Goal: Obtain resource: Obtain resource

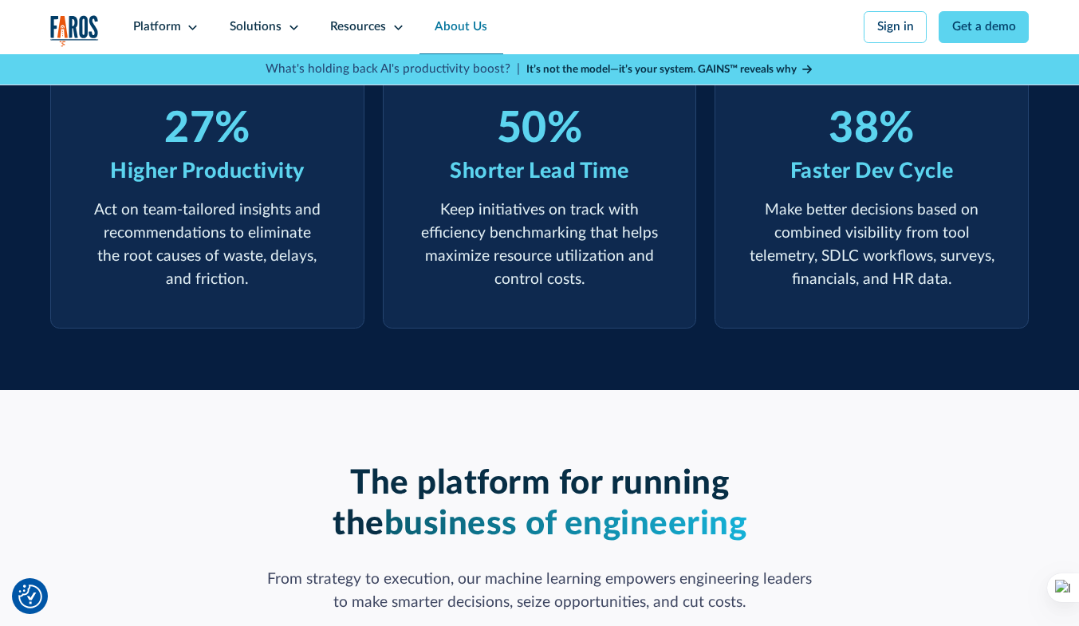
click at [469, 23] on link "About Us" at bounding box center [461, 27] width 83 height 54
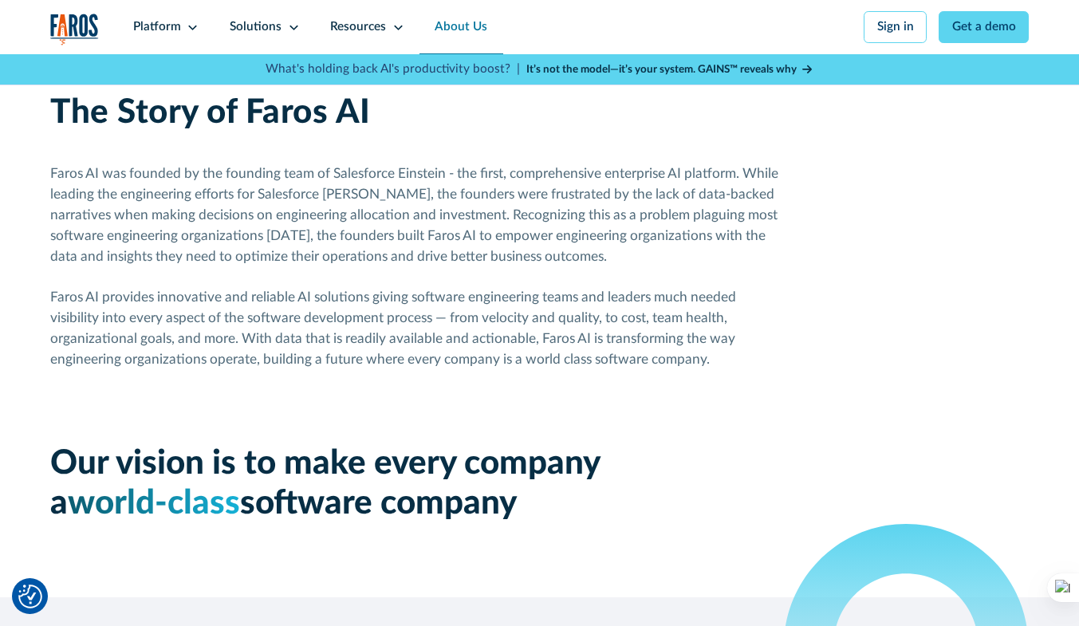
scroll to position [872, 0]
click at [840, 281] on div "The Story of Faros AI Faros AI was founded by the founding team of Salesforce E…" at bounding box center [539, 307] width 979 height 578
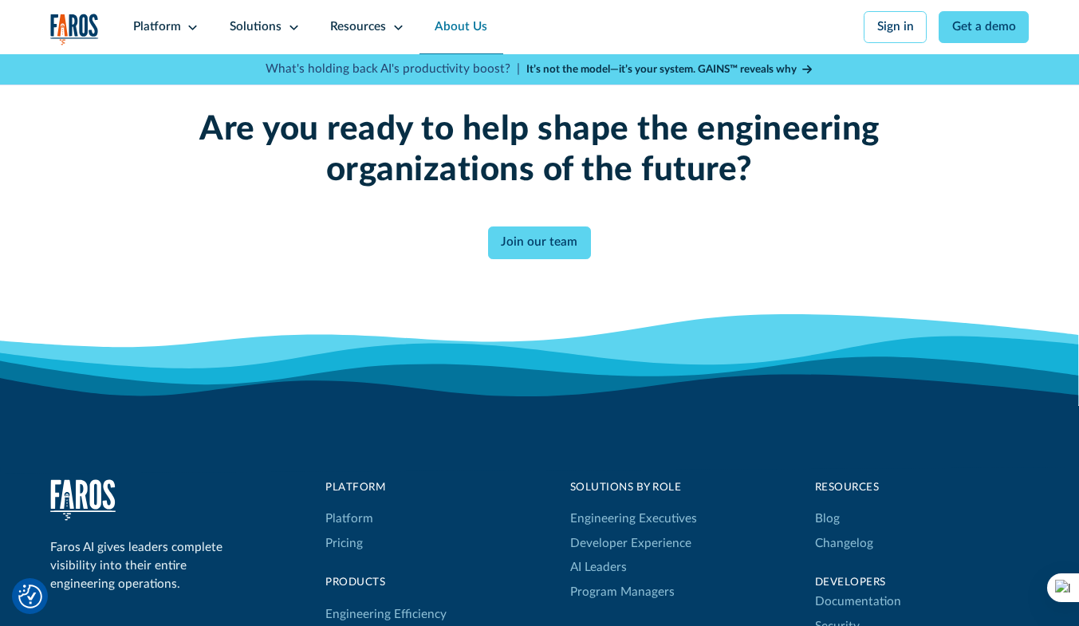
scroll to position [3929, 0]
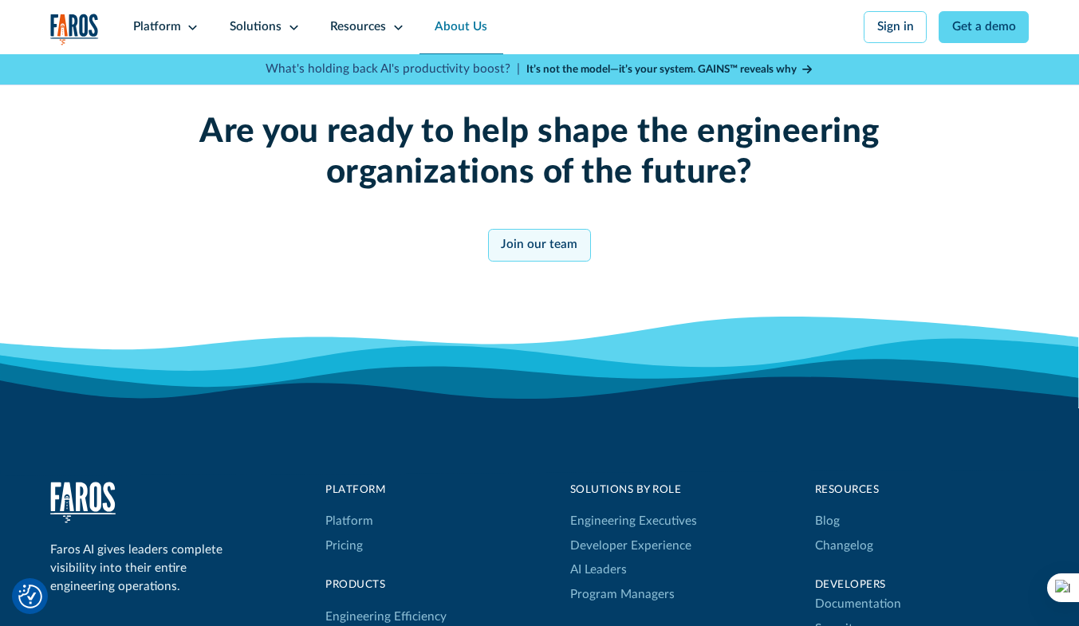
click at [530, 261] on link "Join our team" at bounding box center [539, 245] width 103 height 32
click at [242, 28] on div "Solutions" at bounding box center [256, 27] width 52 height 18
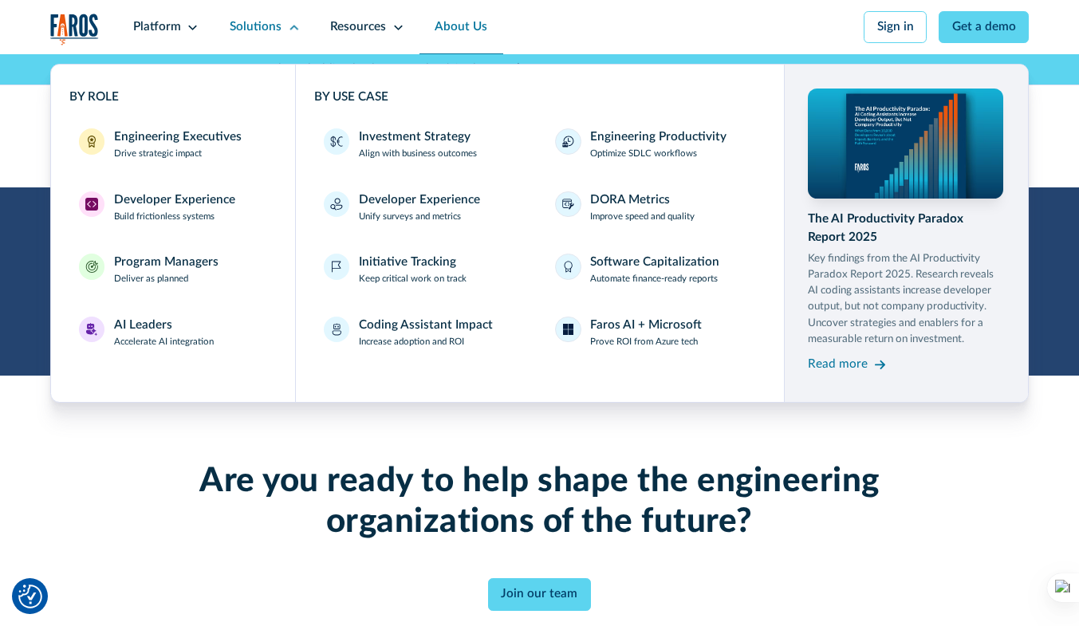
scroll to position [3578, 0]
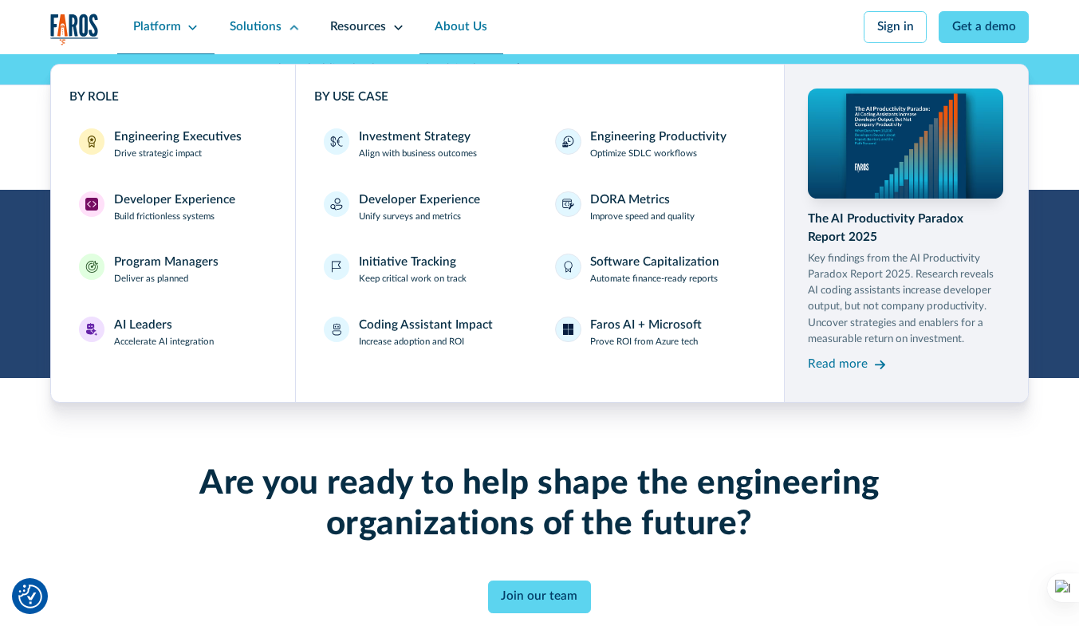
click at [150, 33] on div "Platform" at bounding box center [157, 27] width 48 height 18
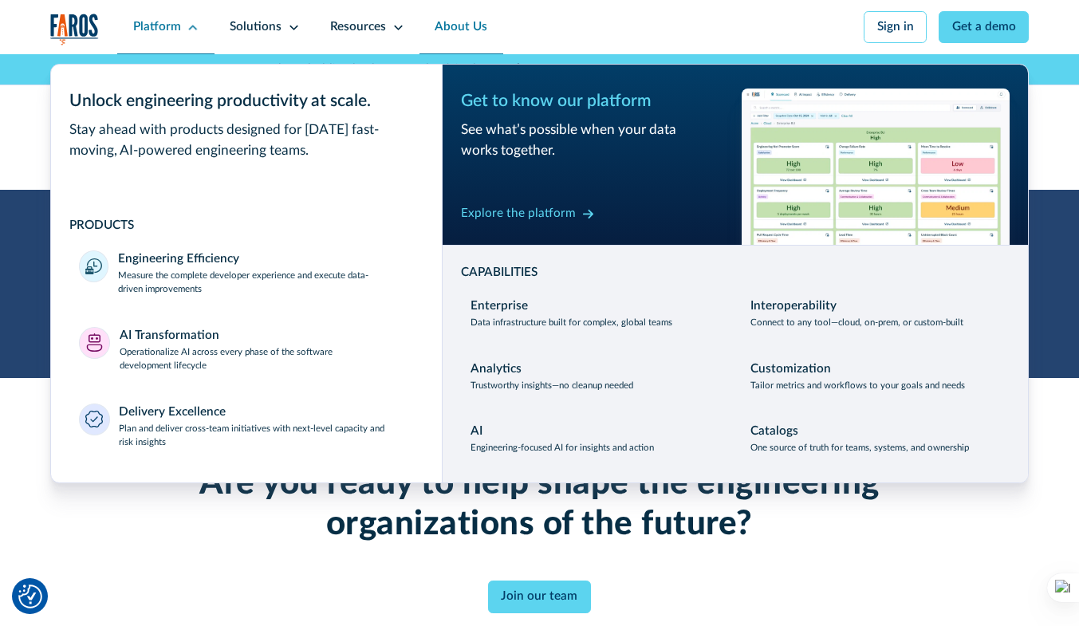
click at [154, 34] on div "Platform" at bounding box center [157, 27] width 48 height 18
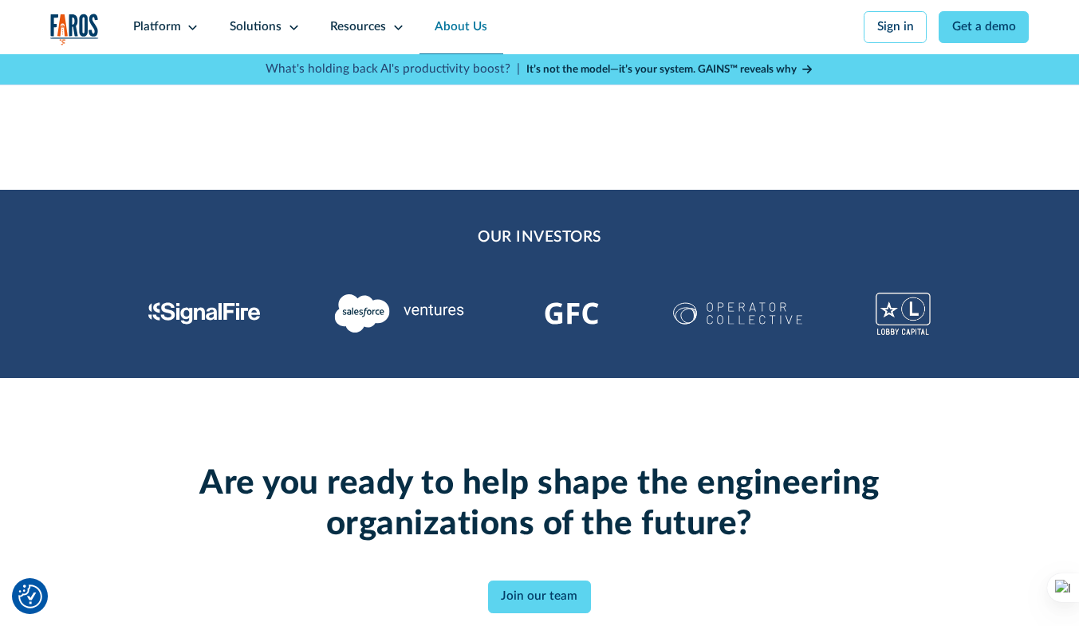
click at [149, 458] on div "Are you ready to help shape the engineering organizations of the future? Join o…" at bounding box center [539, 538] width 782 height 321
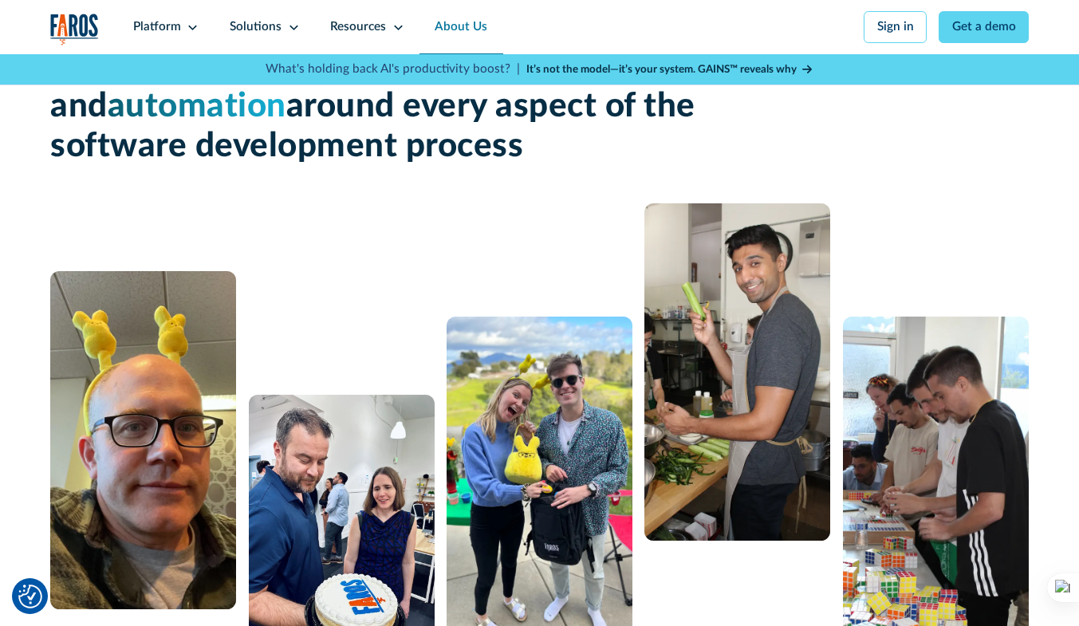
scroll to position [0, 0]
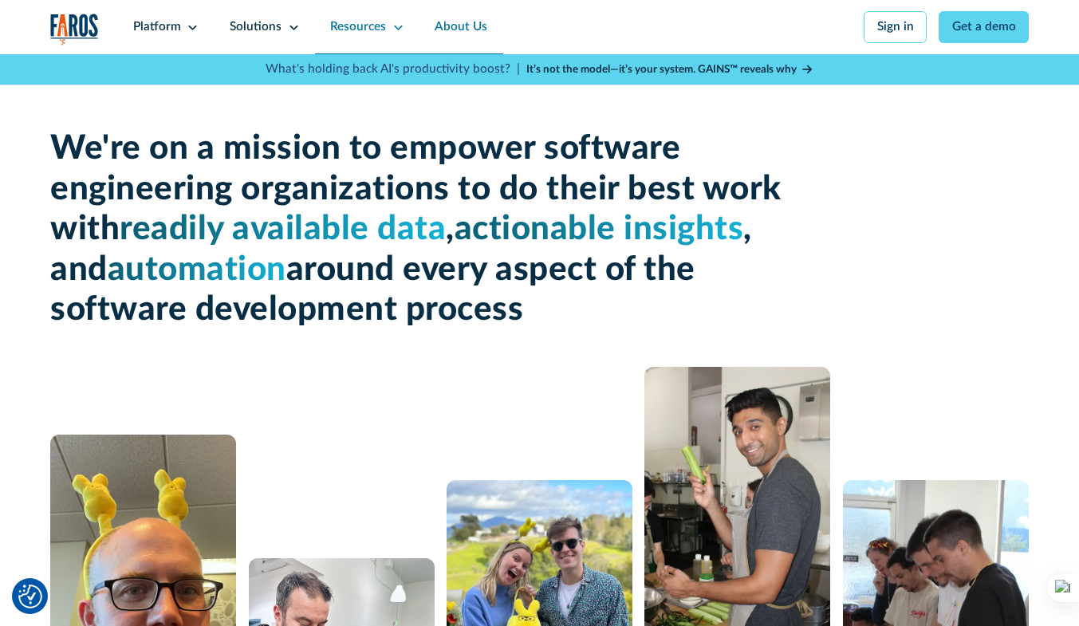
click at [363, 29] on div "Resources" at bounding box center [358, 27] width 56 height 18
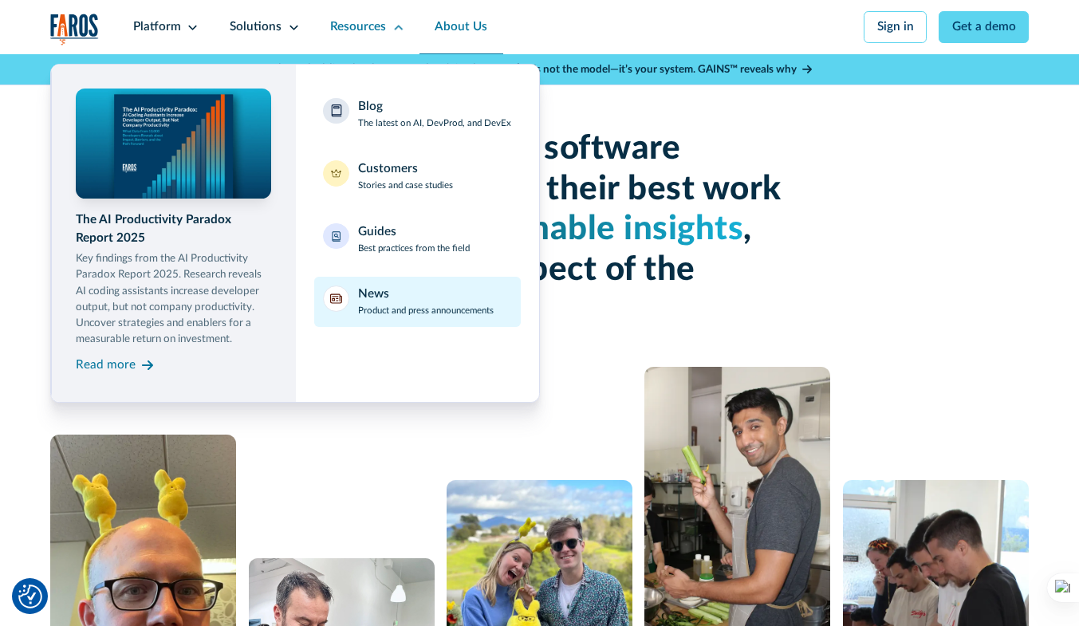
click at [375, 304] on div "News" at bounding box center [373, 295] width 31 height 18
click at [379, 300] on div "News" at bounding box center [373, 295] width 31 height 18
click at [367, 293] on div "News" at bounding box center [373, 295] width 31 height 18
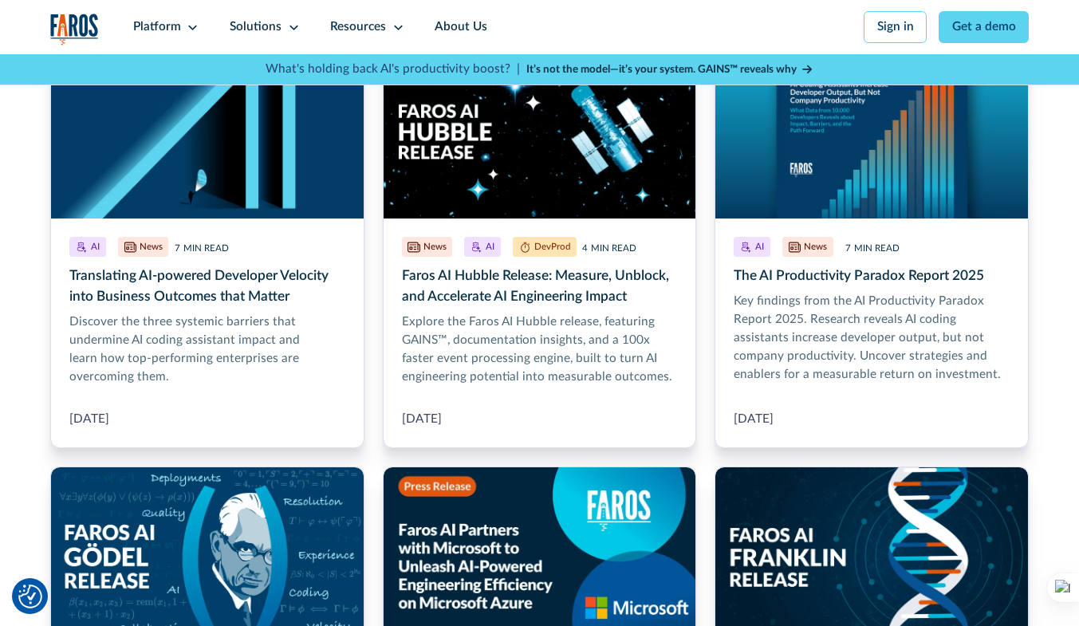
scroll to position [569, 0]
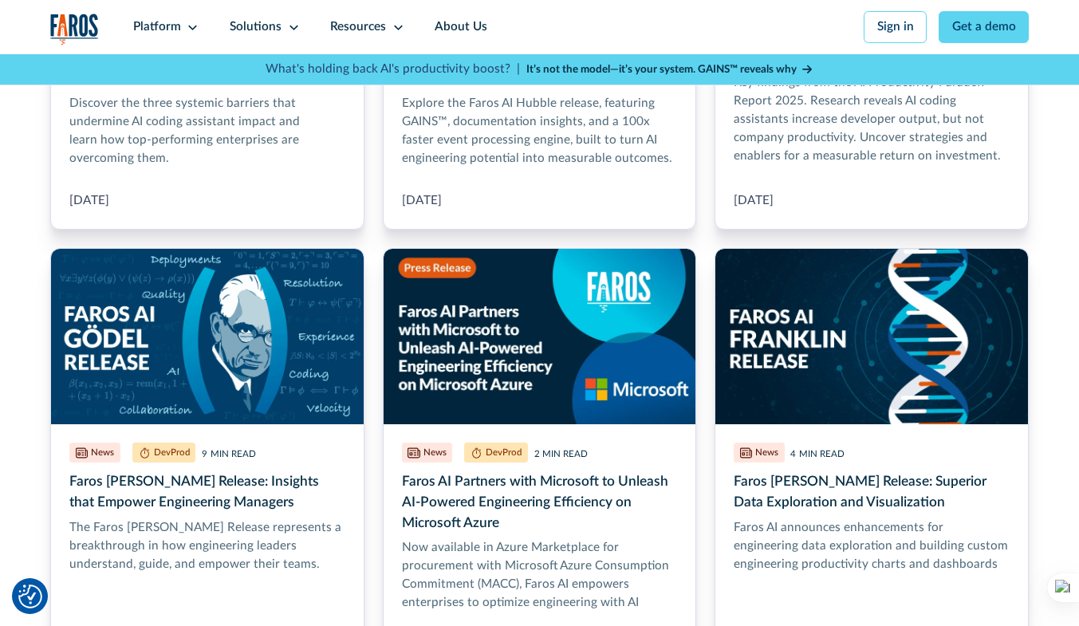
click at [911, 184] on link "The AI Productivity Paradox Report 2025" at bounding box center [872, 27] width 314 height 406
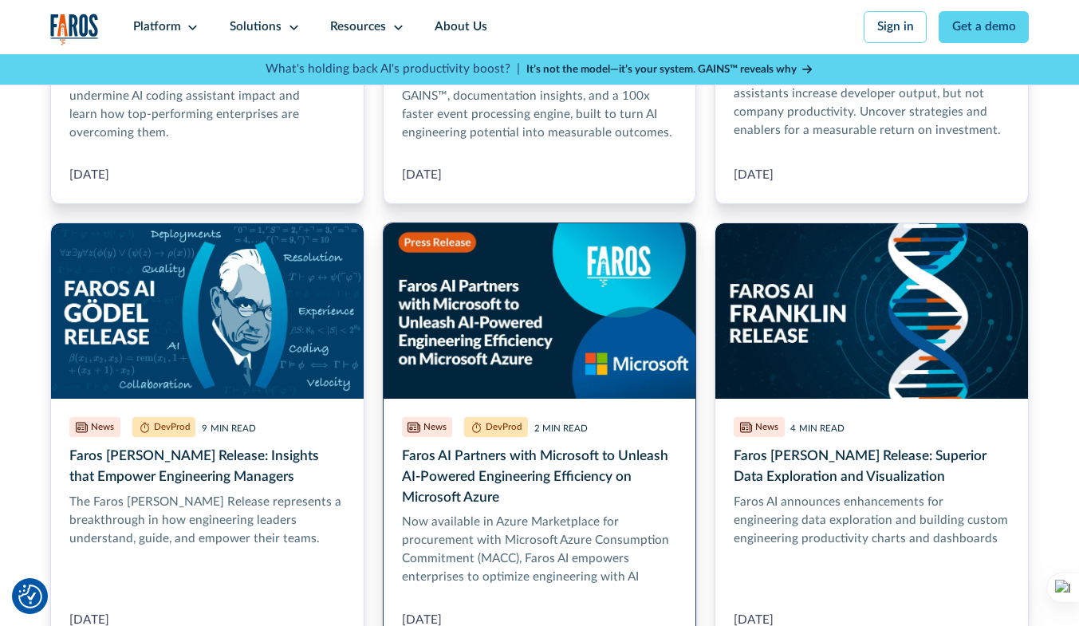
click at [517, 462] on link "Faros AI Partners with Microsoft to Unleash AI-Powered Engineering Efficiency o…" at bounding box center [540, 436] width 314 height 427
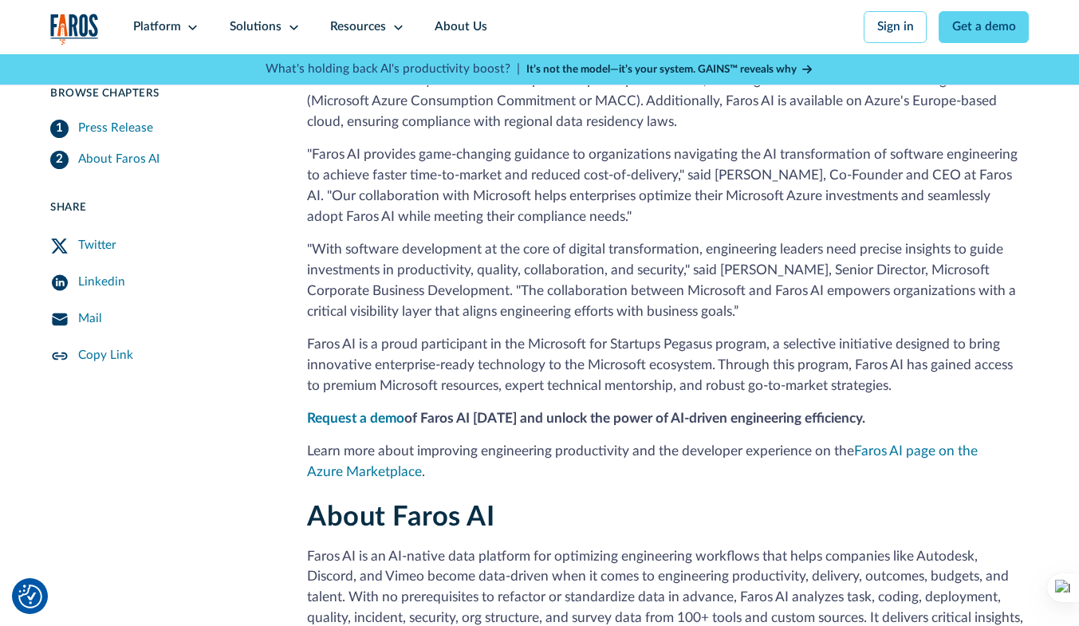
scroll to position [902, 0]
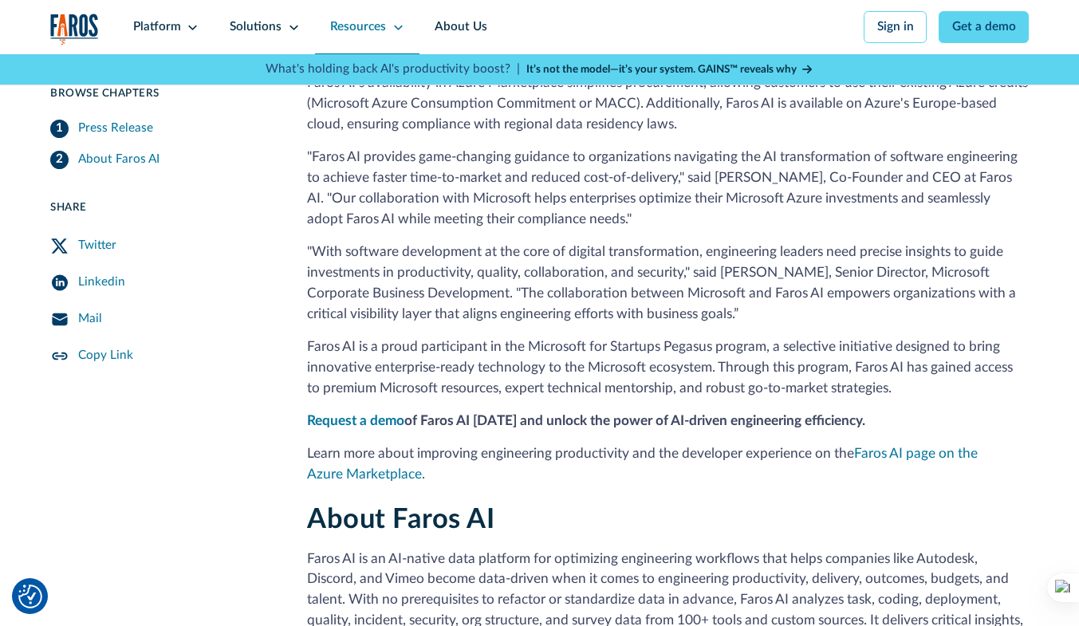
click at [363, 31] on div "Resources" at bounding box center [358, 27] width 56 height 18
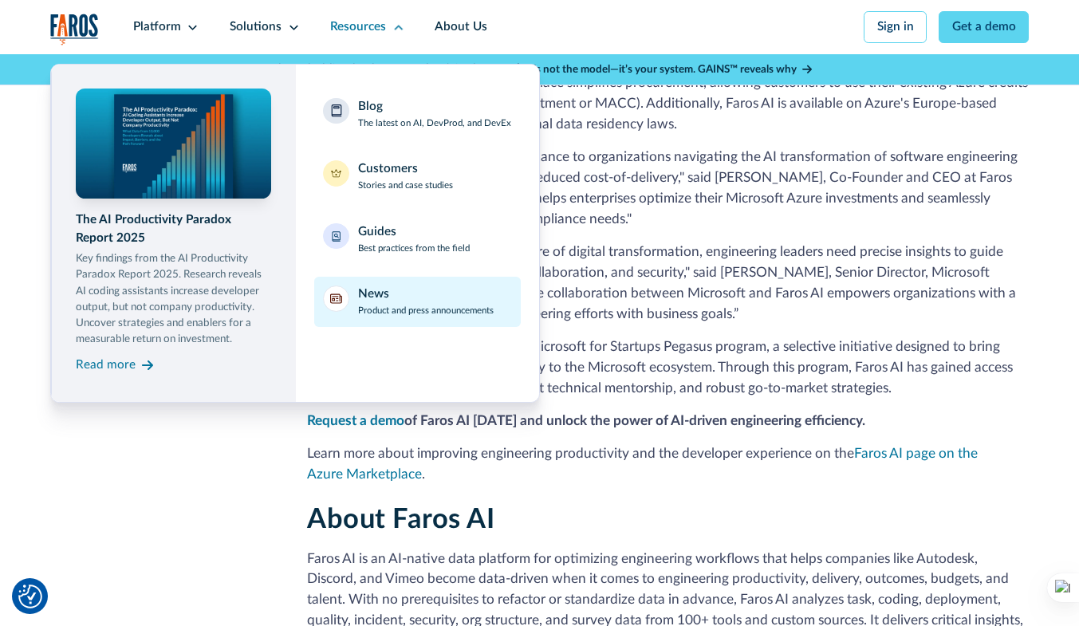
click at [388, 296] on div "News Product and press announcements" at bounding box center [426, 302] width 136 height 32
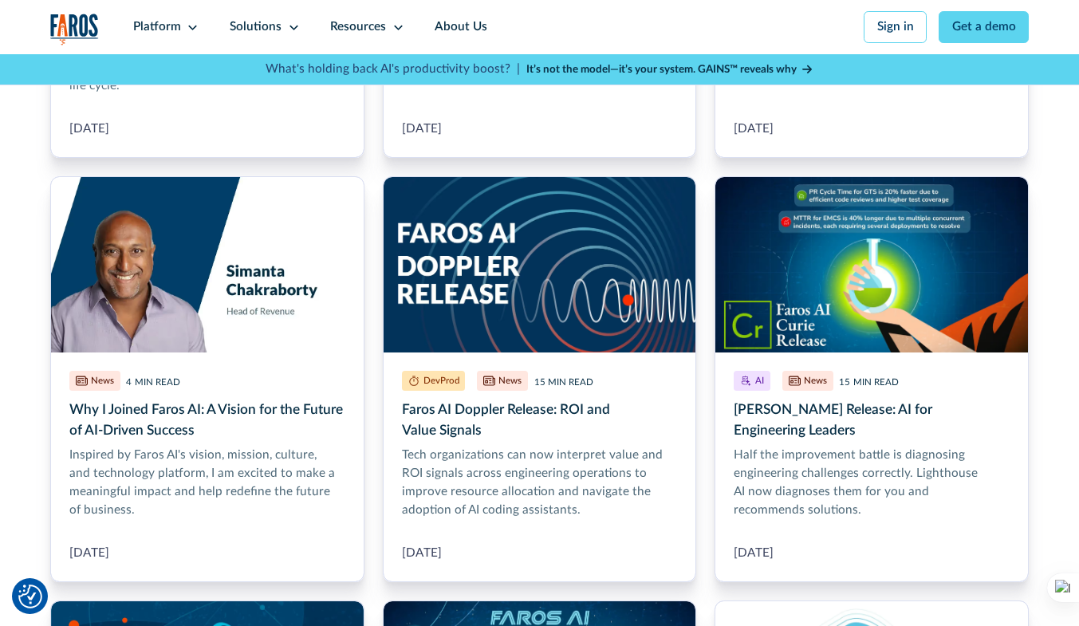
scroll to position [1756, 0]
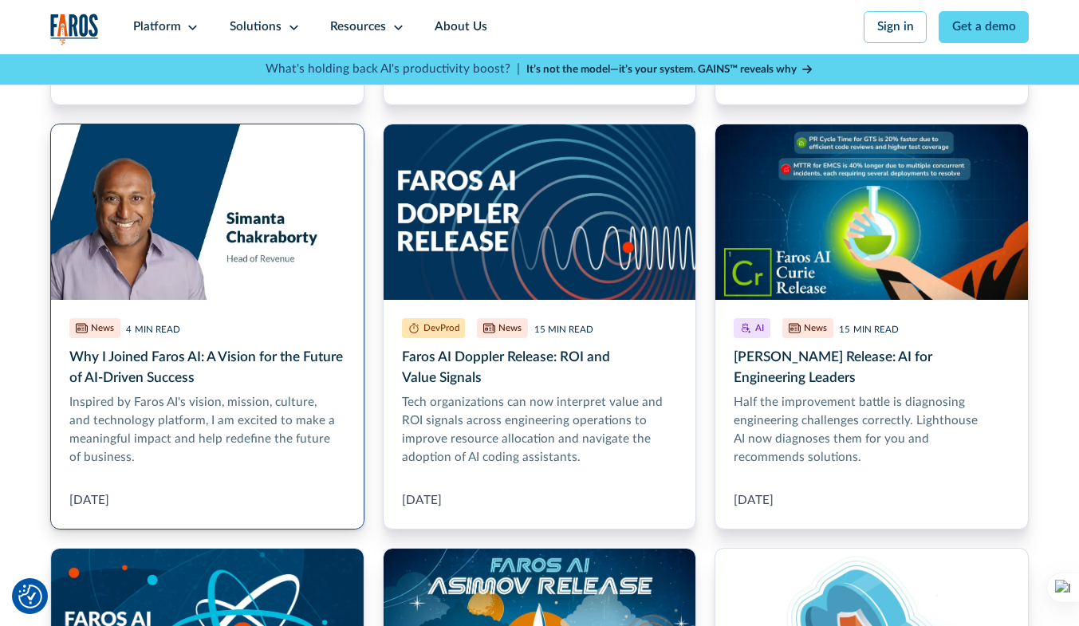
click at [132, 360] on link "Why I Joined Faros AI: A Vision for the Future of AI-Driven Success" at bounding box center [207, 327] width 314 height 406
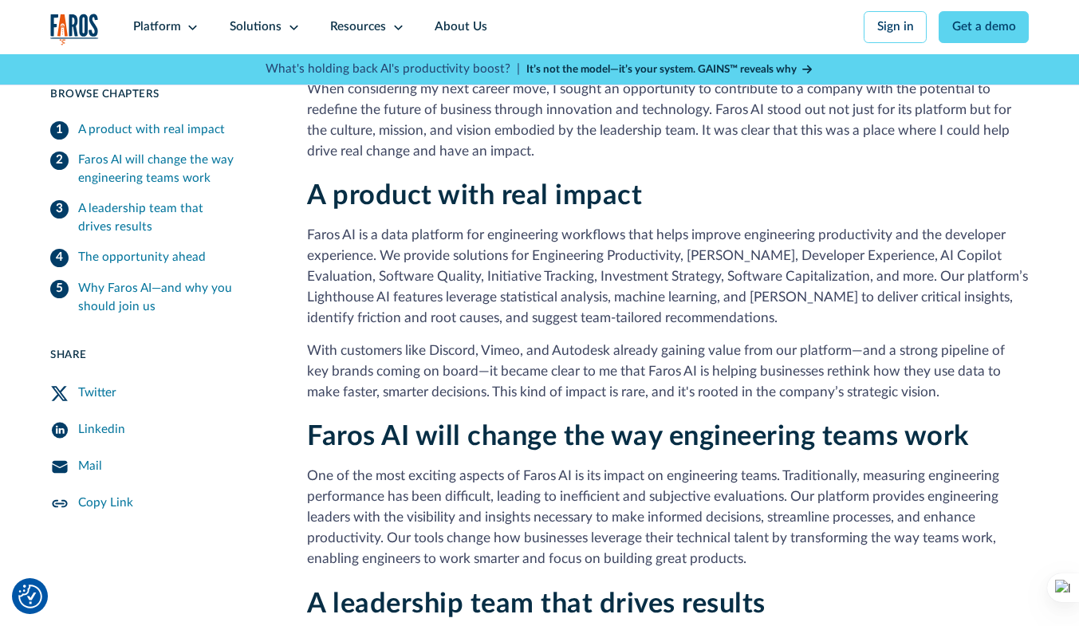
scroll to position [346, 0]
click at [372, 29] on div "Resources" at bounding box center [358, 27] width 56 height 18
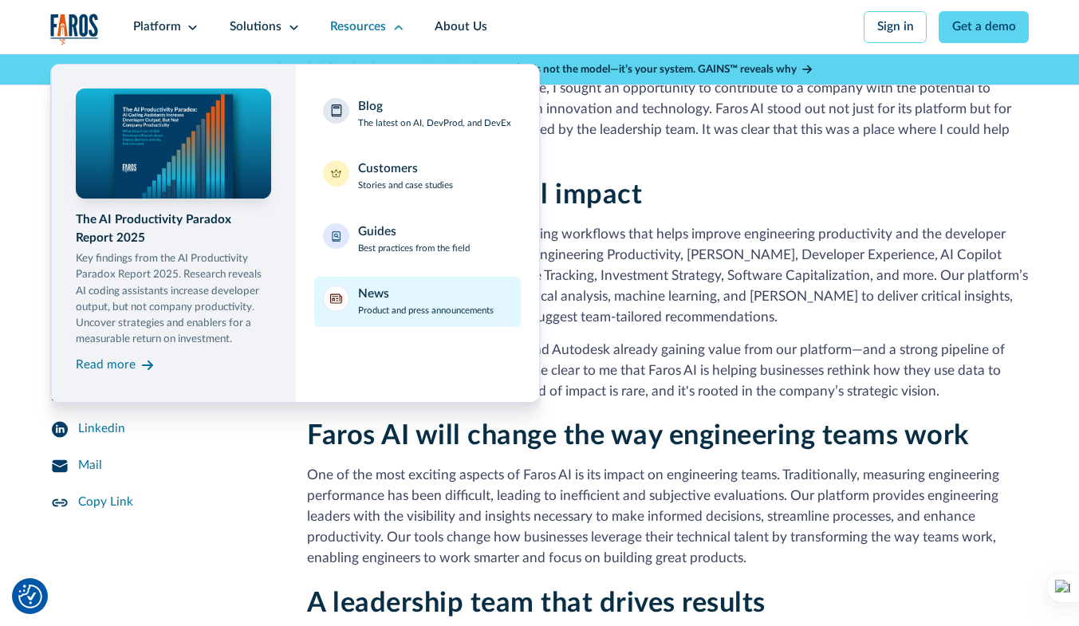
click at [377, 293] on div "News" at bounding box center [373, 295] width 31 height 18
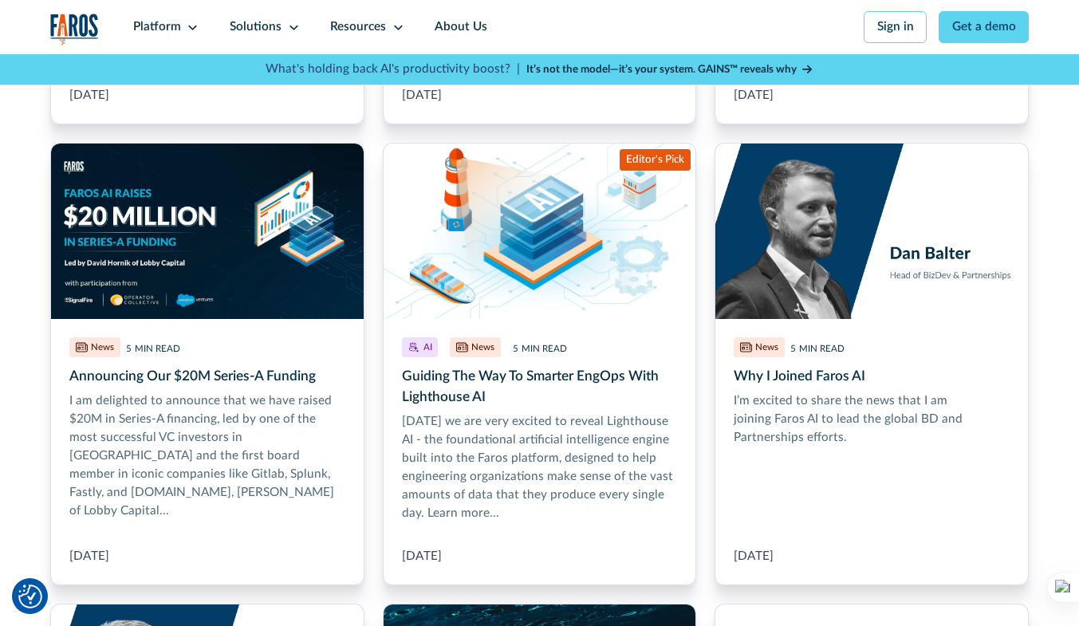
scroll to position [2600, 0]
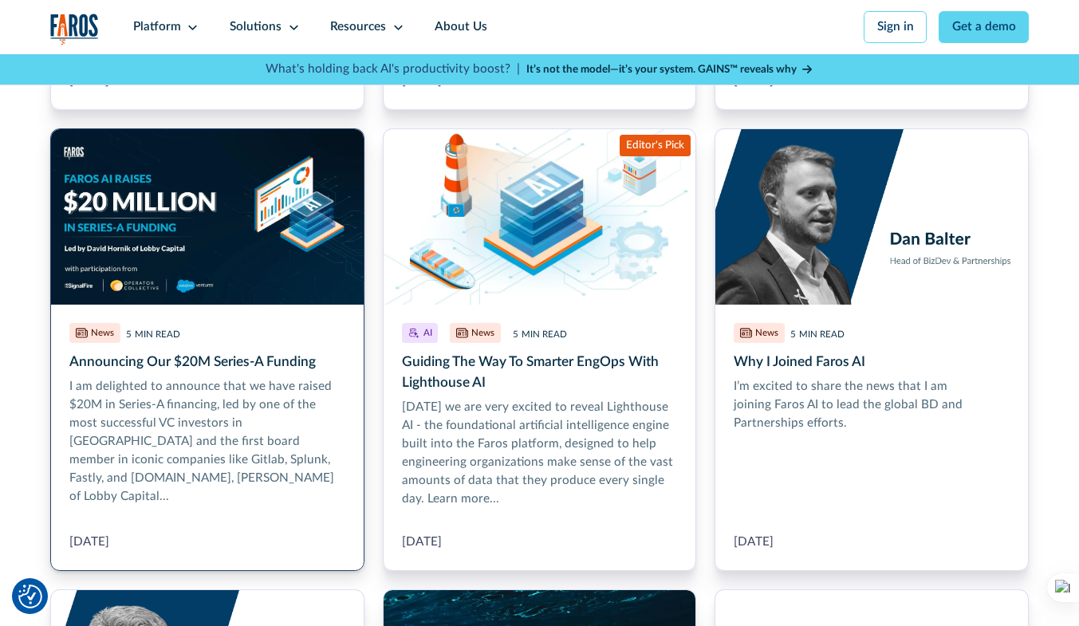
click at [144, 344] on link "Announcing Our $20M Series-A Funding" at bounding box center [207, 349] width 314 height 443
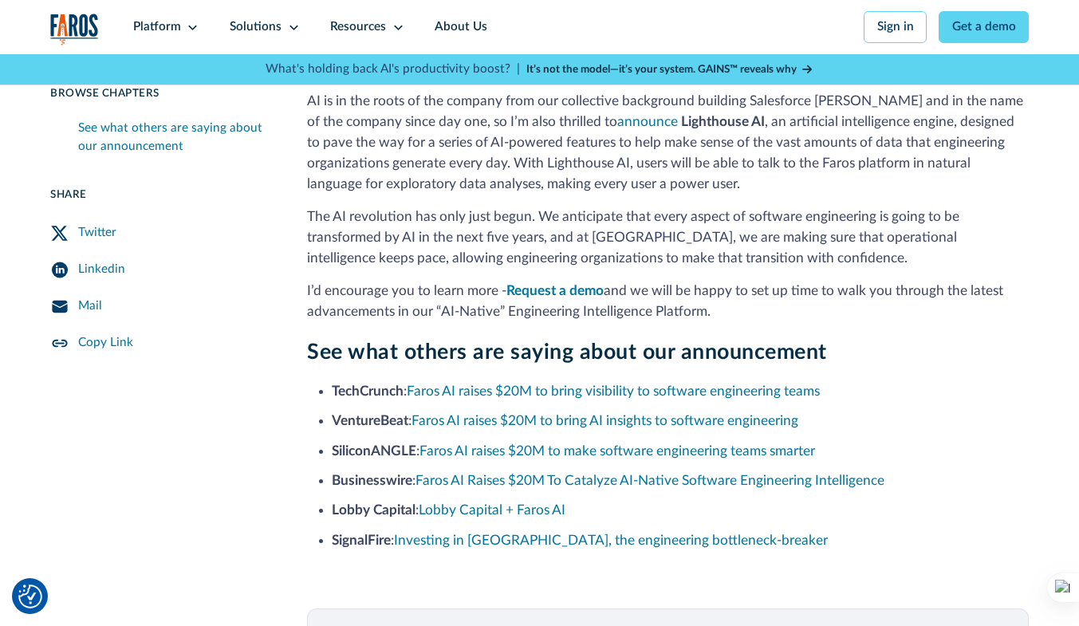
scroll to position [641, 0]
click at [565, 390] on link "Faros AI raises $20M to bring visibility to software engineering teams" at bounding box center [613, 391] width 413 height 14
click at [251, 23] on div "Solutions" at bounding box center [256, 27] width 52 height 18
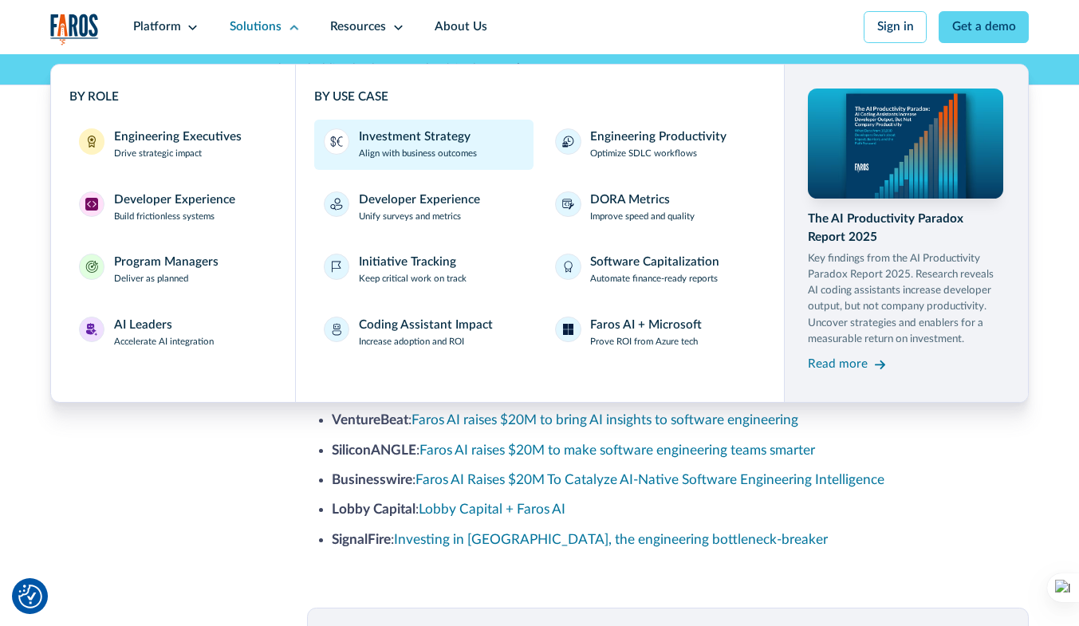
click at [388, 143] on div "Investment Strategy" at bounding box center [415, 137] width 112 height 18
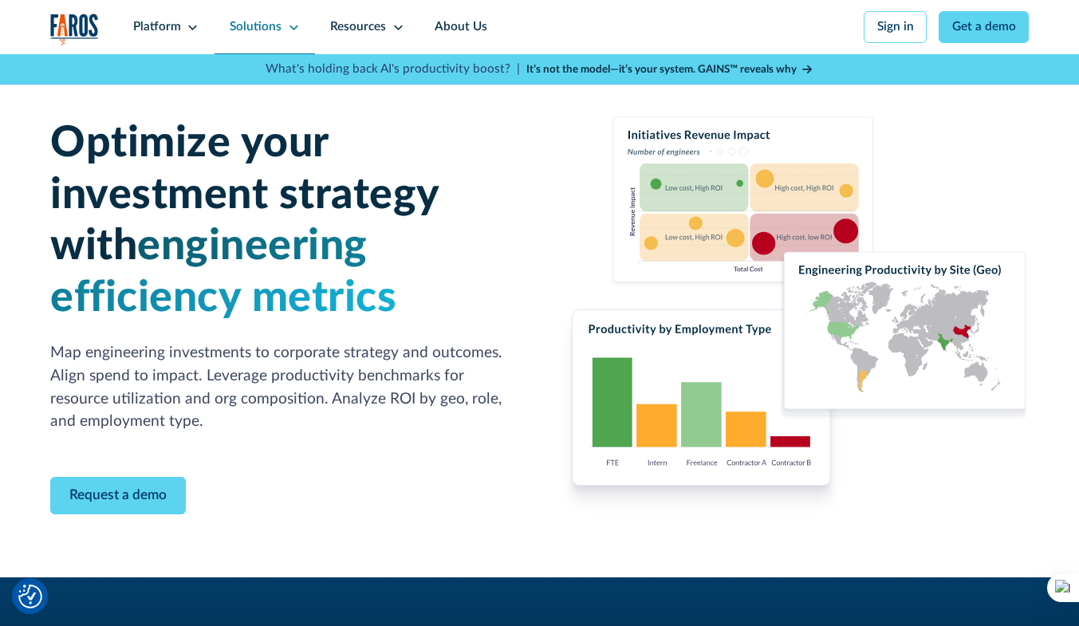
click at [259, 23] on div "Solutions" at bounding box center [256, 27] width 52 height 18
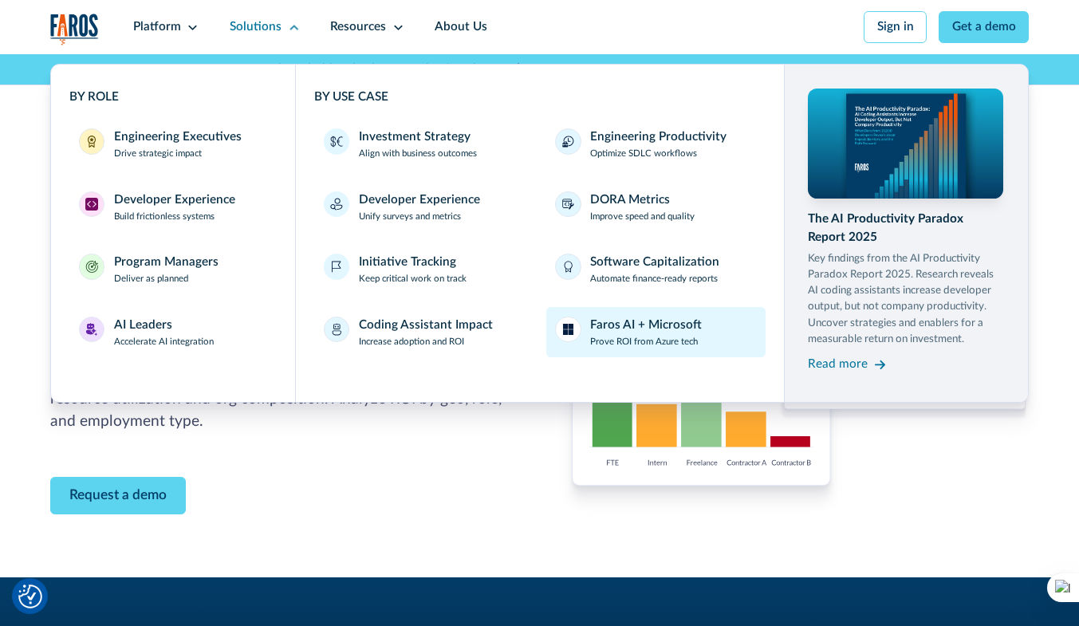
click at [627, 327] on div "Faros AI + Microsoft" at bounding box center [646, 326] width 112 height 18
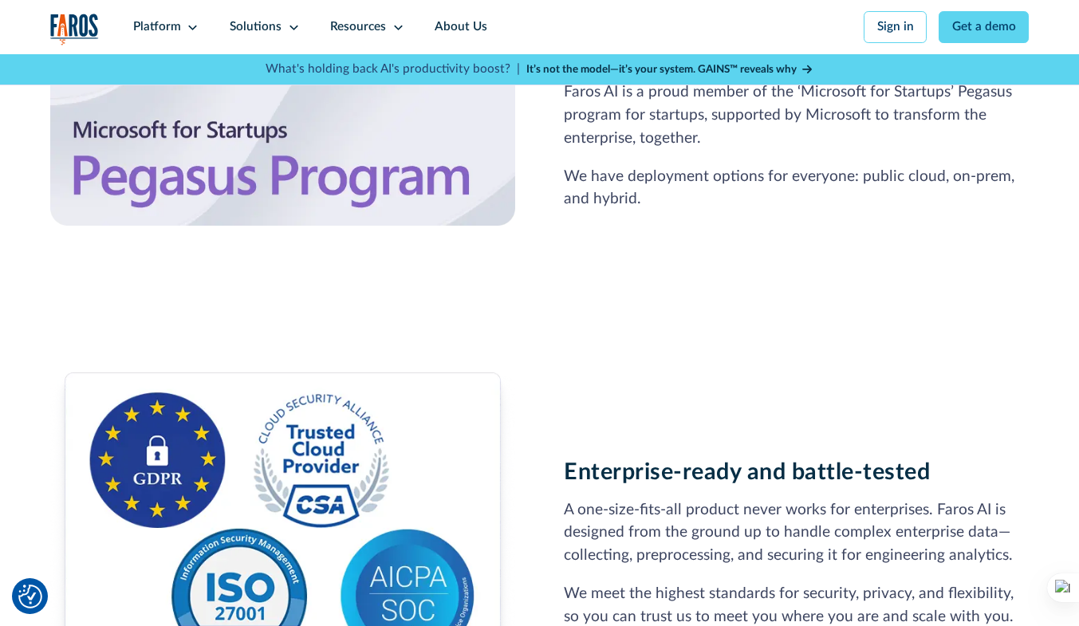
scroll to position [837, 0]
click at [456, 26] on link "About Us" at bounding box center [461, 27] width 83 height 54
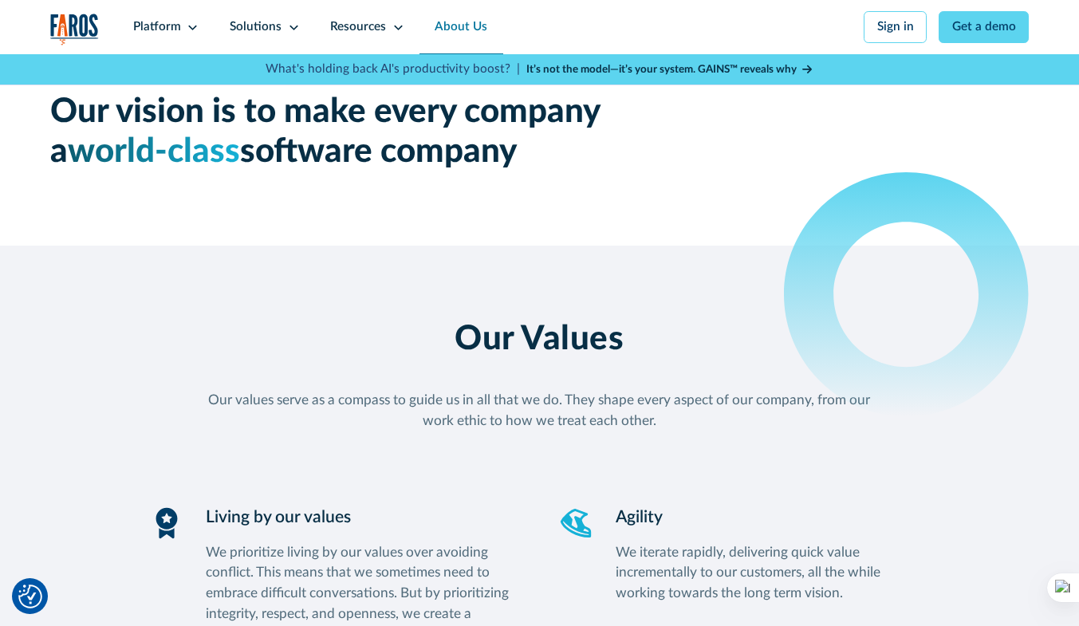
scroll to position [1222, 0]
click at [364, 37] on div "Resources" at bounding box center [358, 27] width 56 height 18
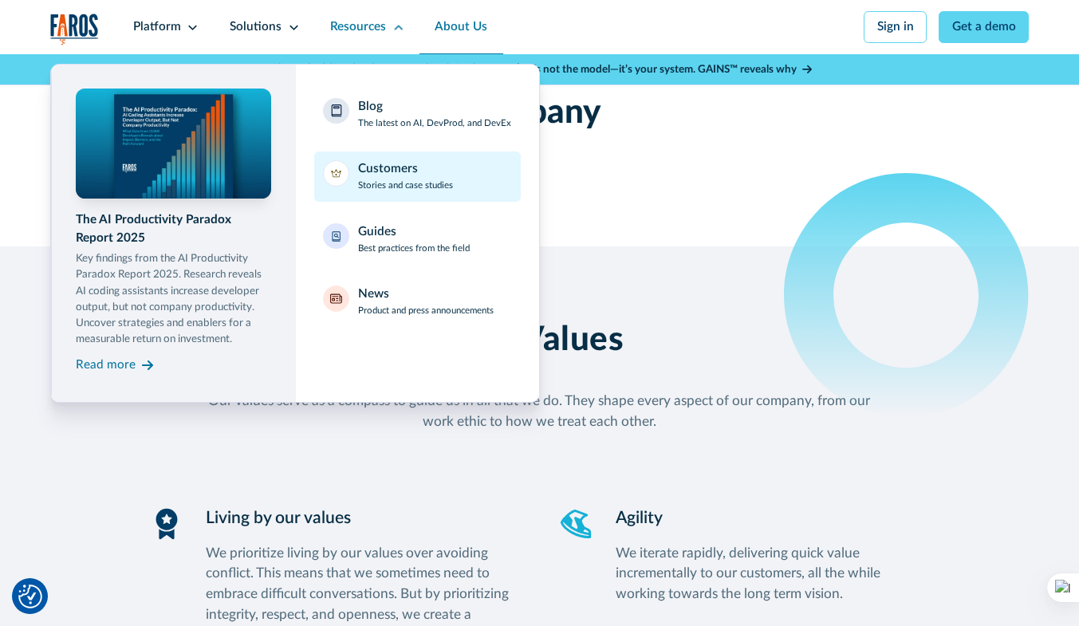
click at [368, 178] on div "Customers" at bounding box center [388, 169] width 60 height 18
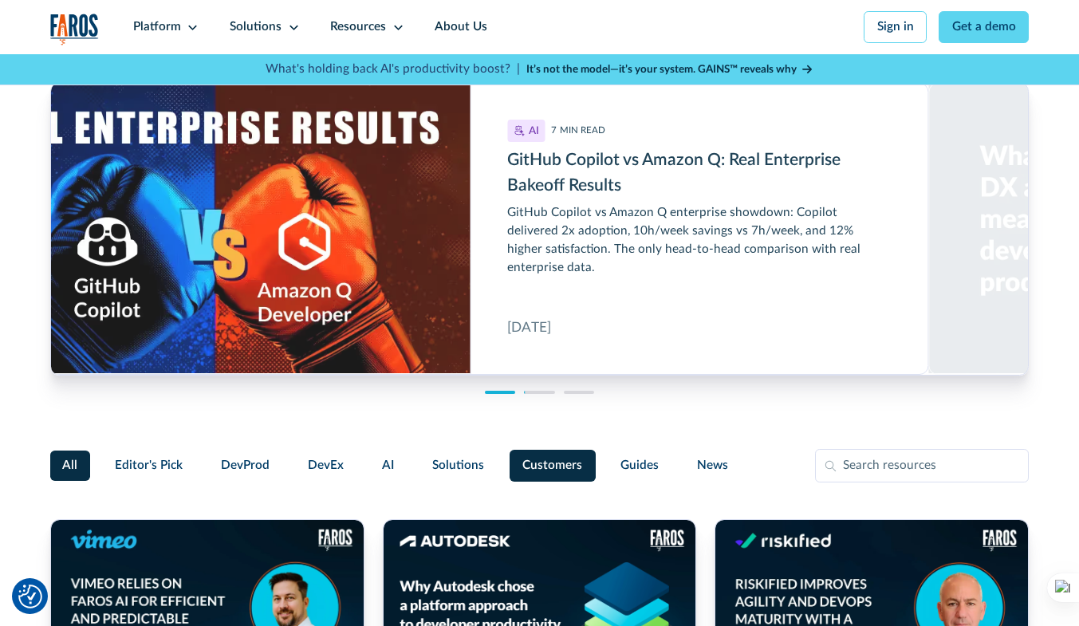
scroll to position [15, 0]
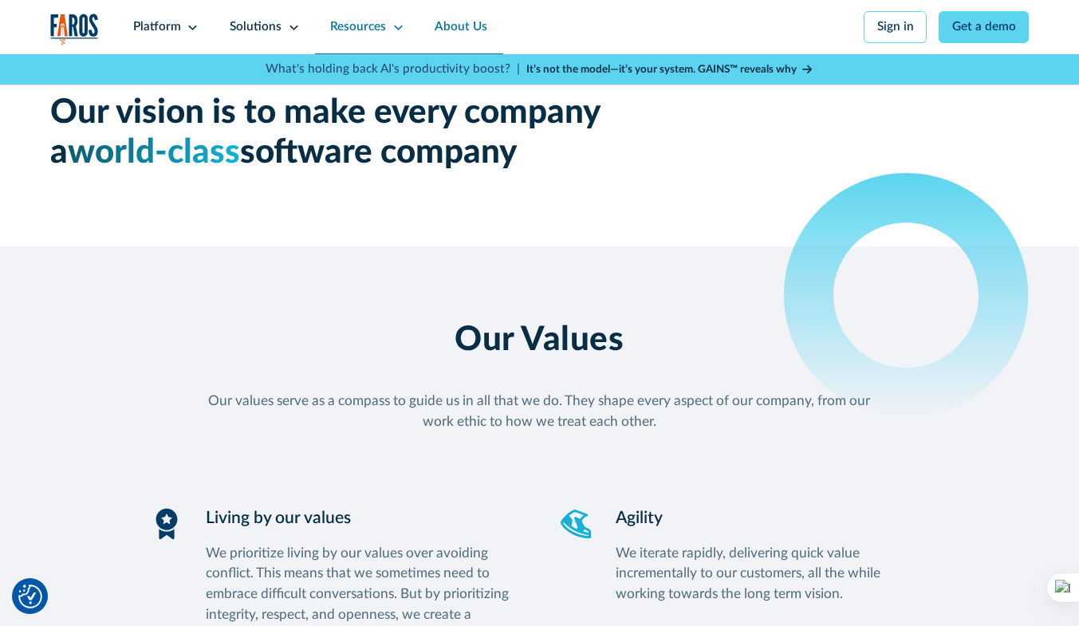
scroll to position [1222, 0]
click at [350, 21] on div "Resources" at bounding box center [358, 27] width 56 height 18
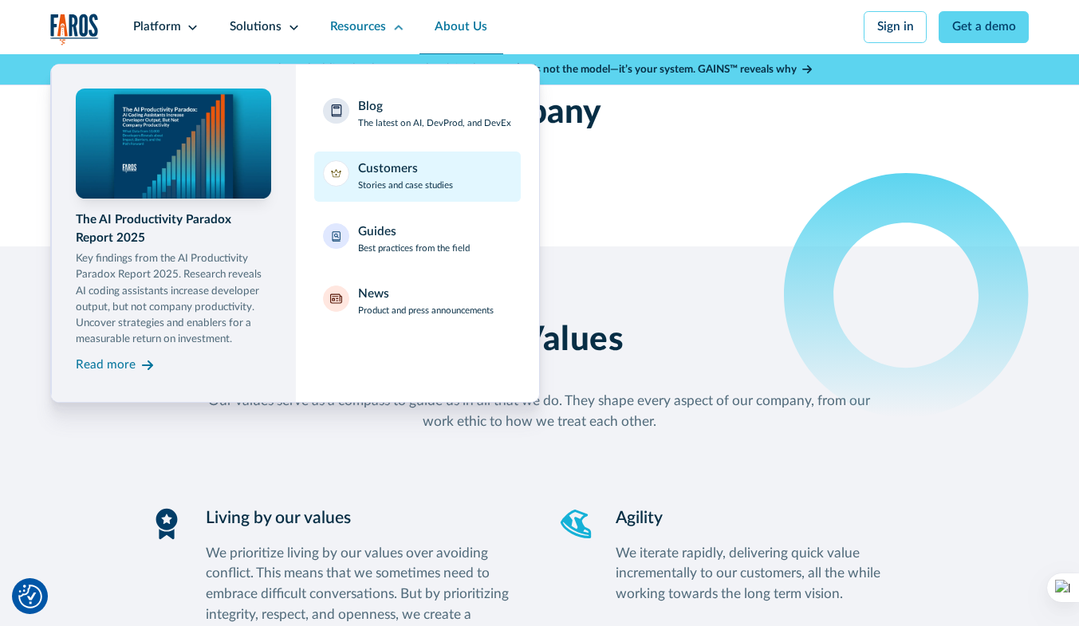
click at [378, 180] on p "Stories and case studies" at bounding box center [405, 186] width 95 height 14
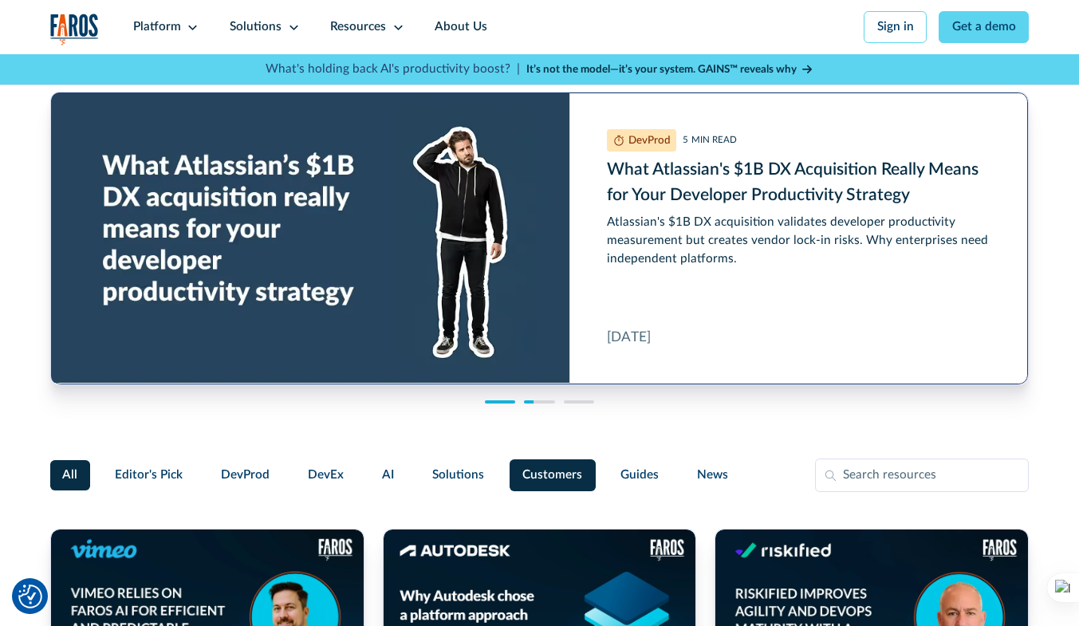
click at [653, 199] on link "What Atlassian's $1B DX Acquisition Really Means for Your Developer Productivit…" at bounding box center [539, 239] width 977 height 292
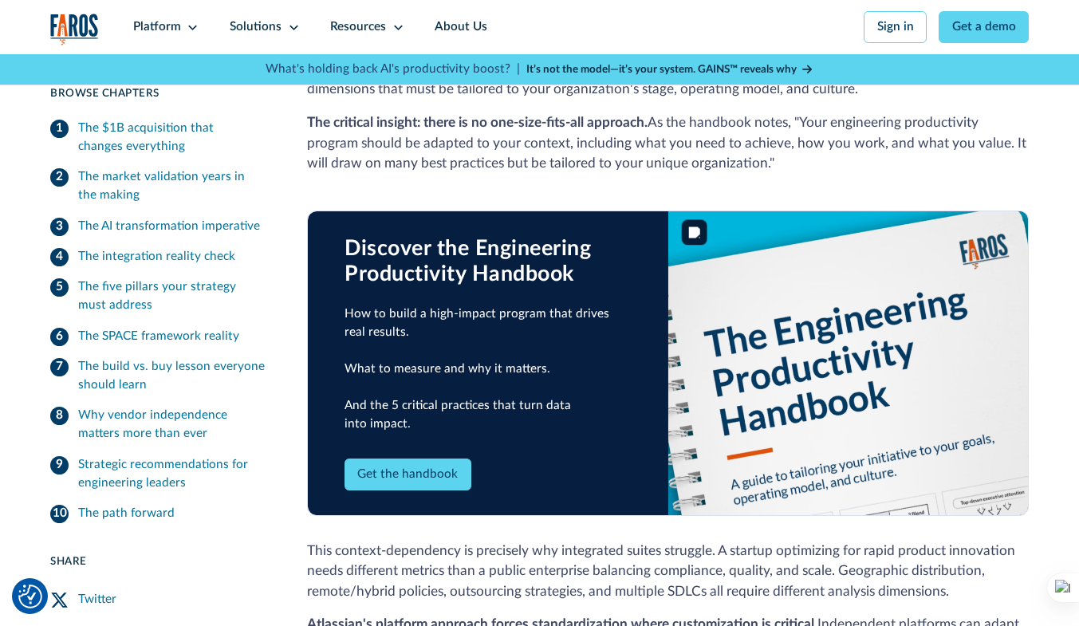
scroll to position [2117, 0]
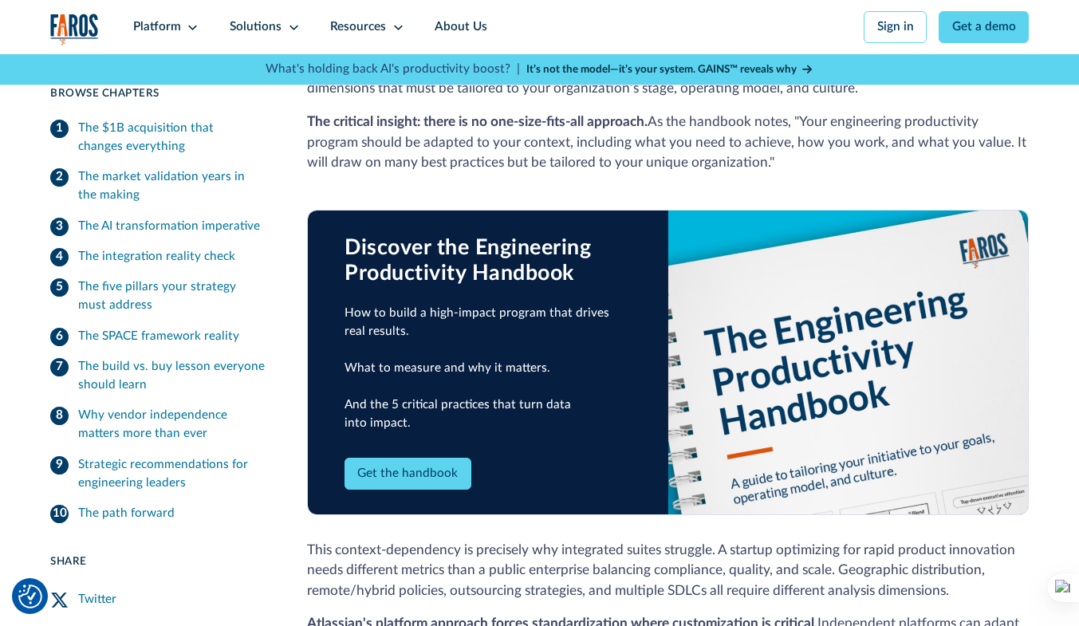
click at [416, 459] on link "Get the handbook" at bounding box center [408, 474] width 127 height 32
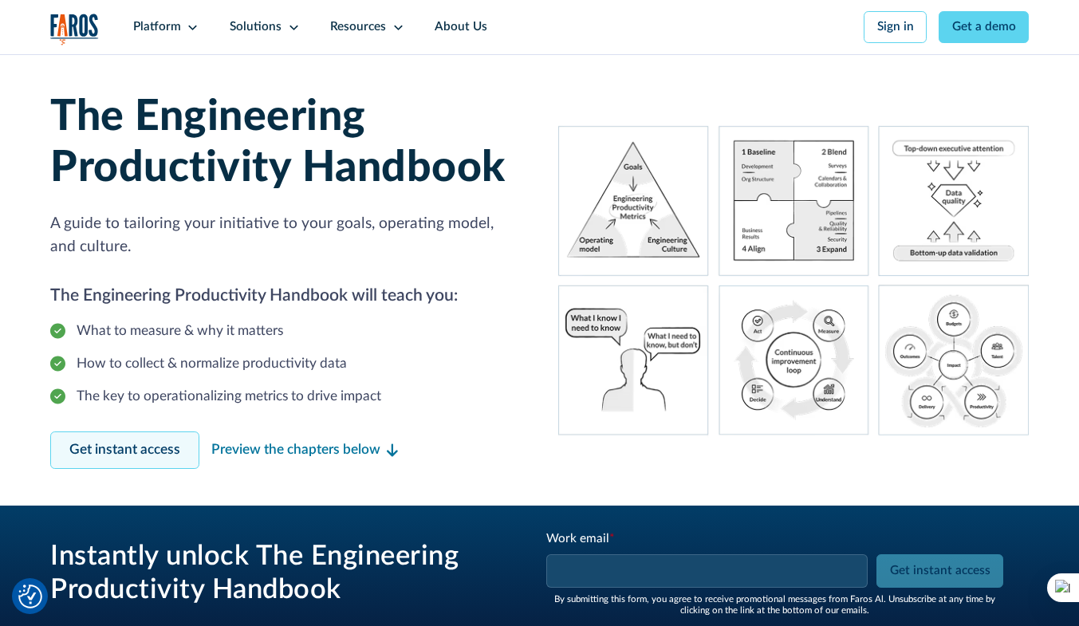
click at [154, 451] on link "Get instant access" at bounding box center [124, 449] width 149 height 37
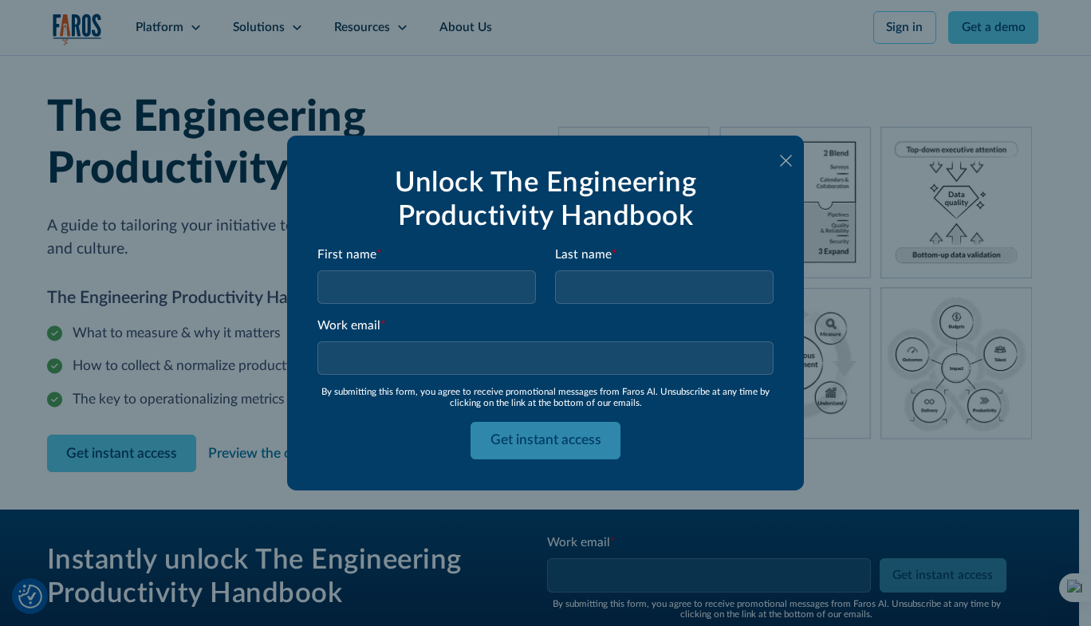
click at [398, 287] on input "Email Form" at bounding box center [426, 286] width 219 height 33
click at [396, 286] on input "Email Form" at bounding box center [426, 286] width 219 height 33
type input "[PERSON_NAME]"
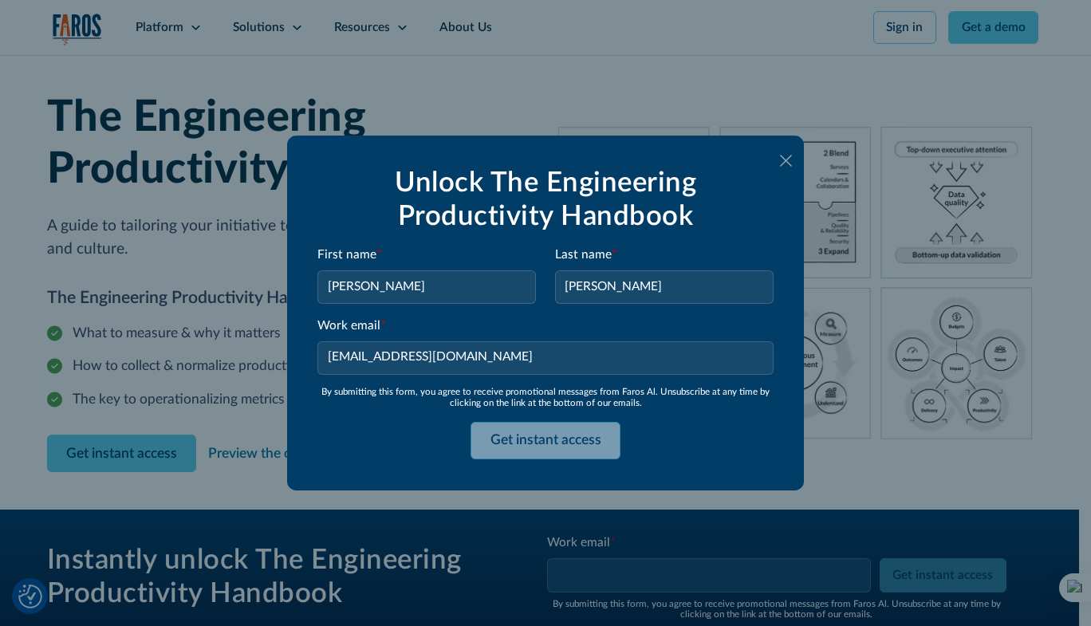
type input "[EMAIL_ADDRESS][DOMAIN_NAME]"
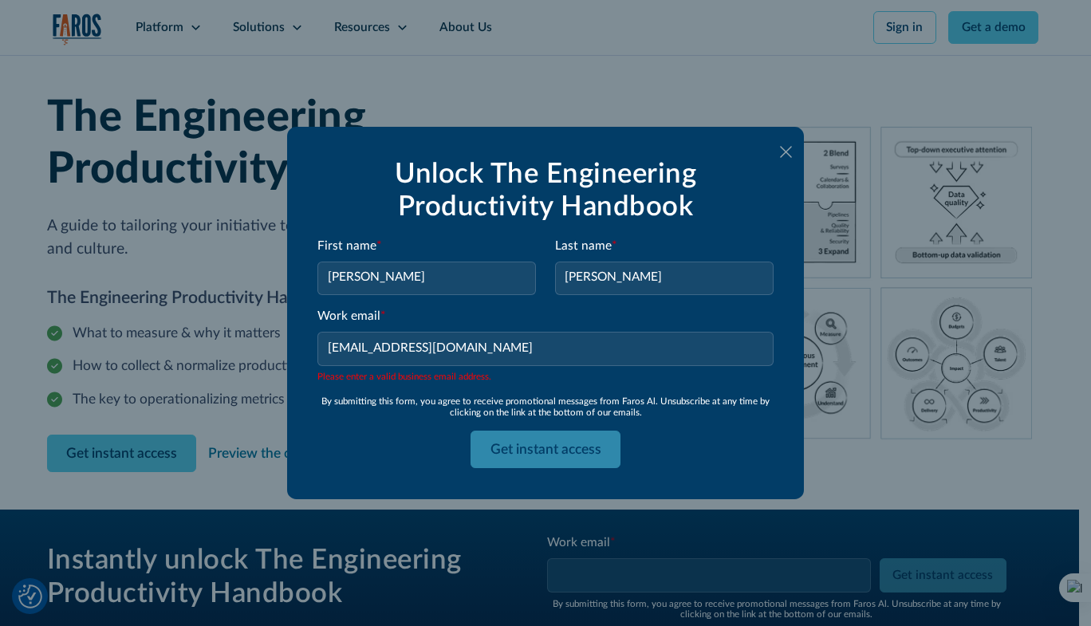
click at [778, 152] on link at bounding box center [786, 152] width 25 height 25
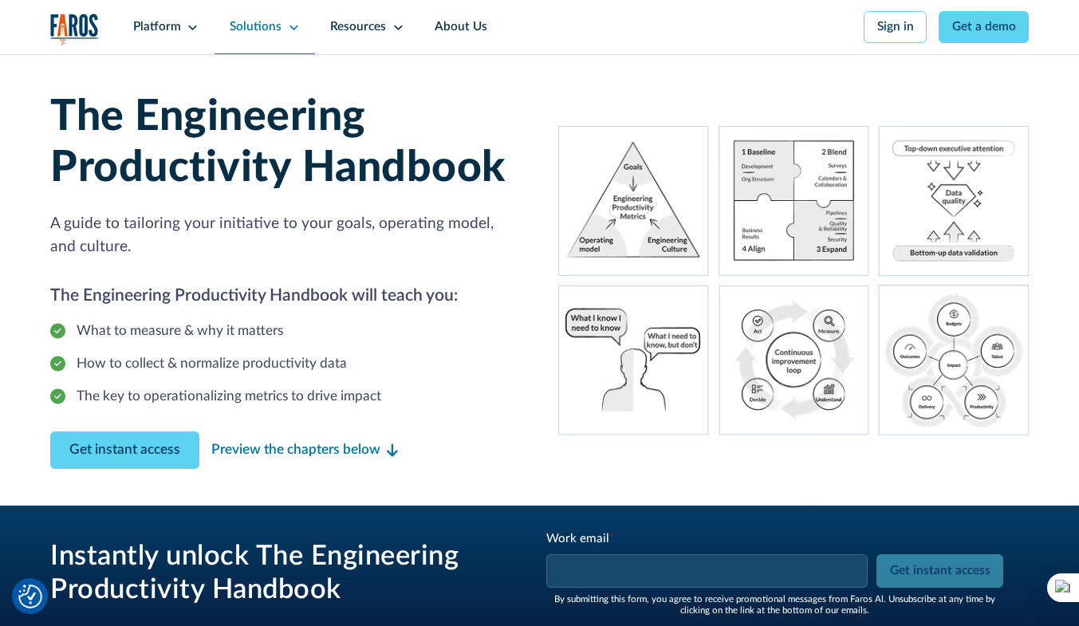
click at [248, 30] on div "Solutions" at bounding box center [256, 27] width 52 height 18
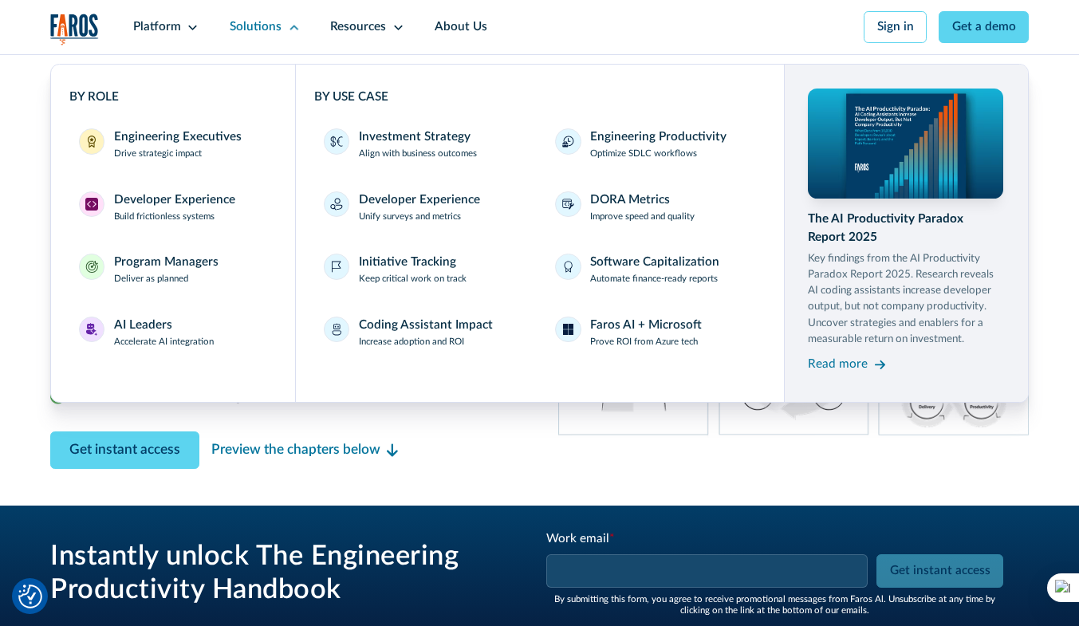
click at [17, 189] on div "The Engineering Productivity Handbook A guide to tailoring your initiative to y…" at bounding box center [539, 280] width 1079 height 451
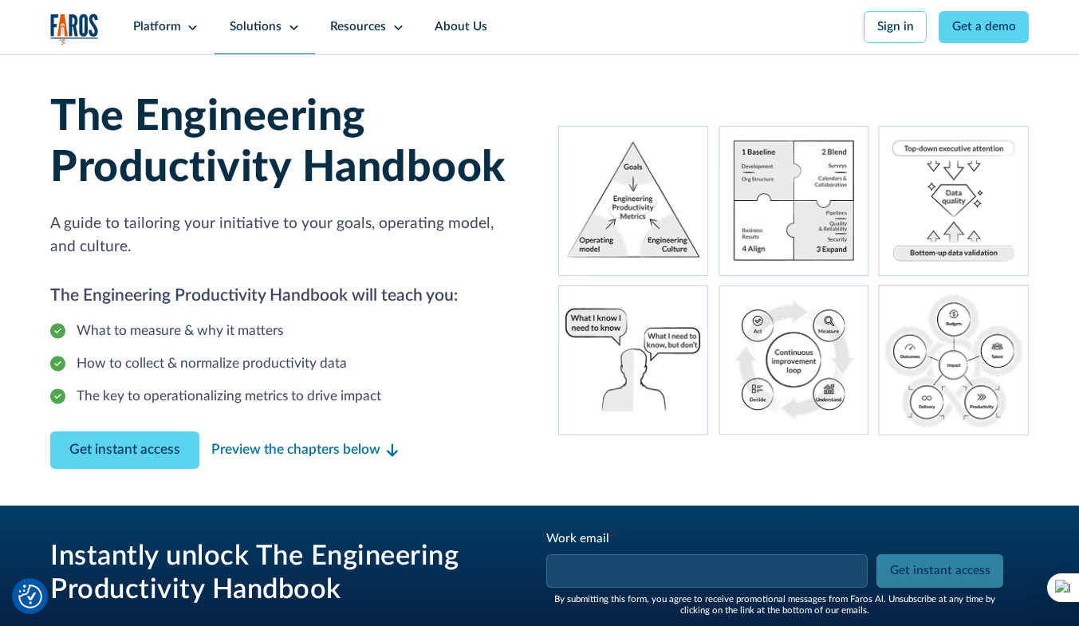
click at [252, 32] on div "Solutions" at bounding box center [256, 27] width 52 height 18
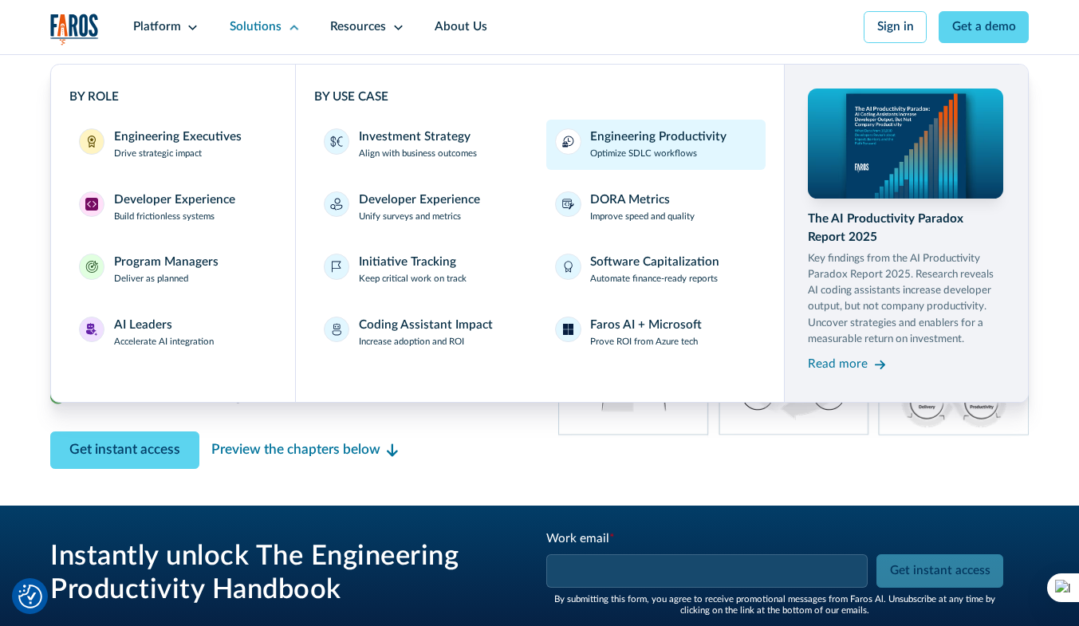
click at [636, 144] on div "Engineering Productivity" at bounding box center [658, 137] width 136 height 18
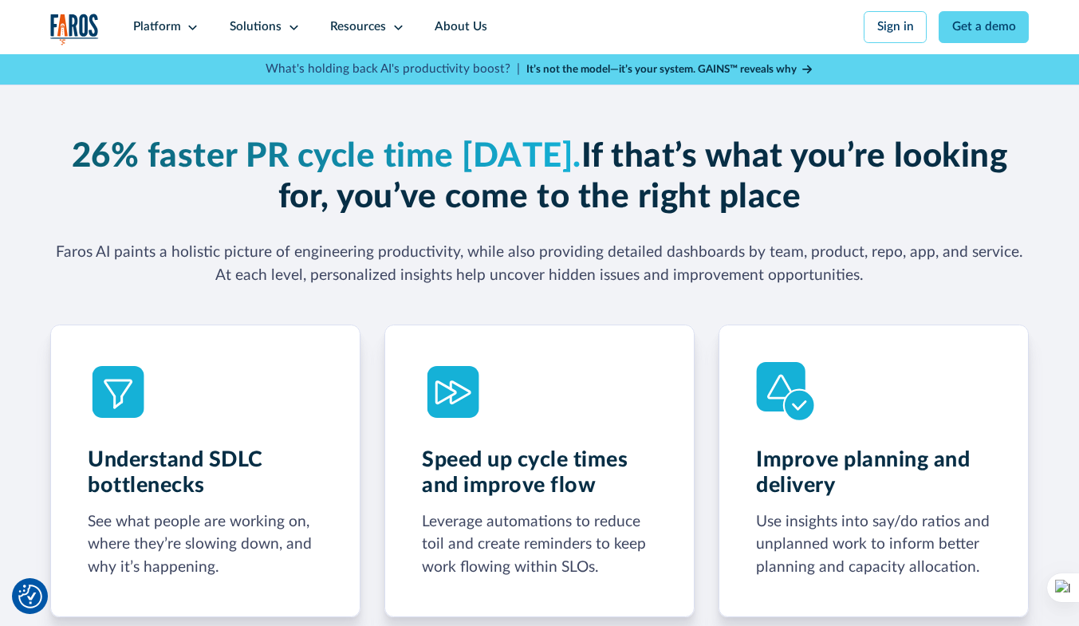
scroll to position [687, 0]
